Goal: Navigation & Orientation: Go to known website

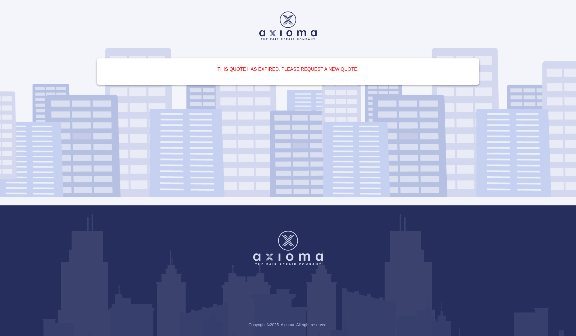
click at [287, 23] on img at bounding box center [287, 25] width 57 height 28
click at [290, 32] on img at bounding box center [287, 25] width 57 height 28
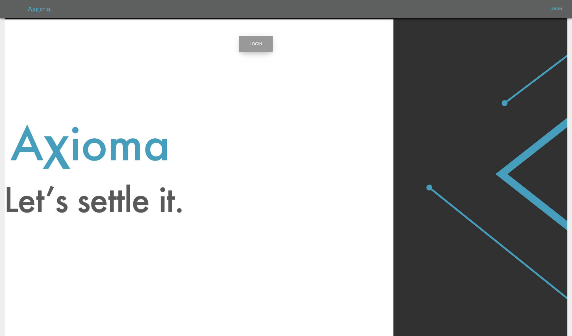
click at [251, 45] on link "Login" at bounding box center [255, 44] width 33 height 16
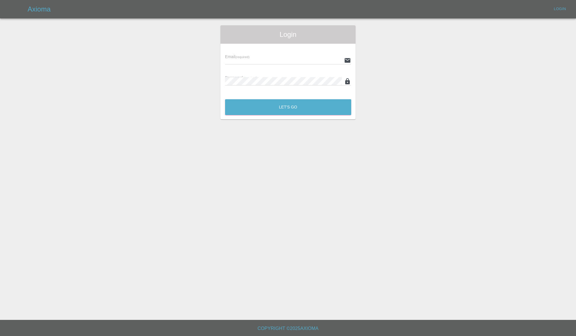
click at [34, 11] on h5 "Axioma" at bounding box center [39, 9] width 23 height 9
click at [32, 12] on h5 "Axioma" at bounding box center [39, 9] width 23 height 9
